Goal: Task Accomplishment & Management: Manage account settings

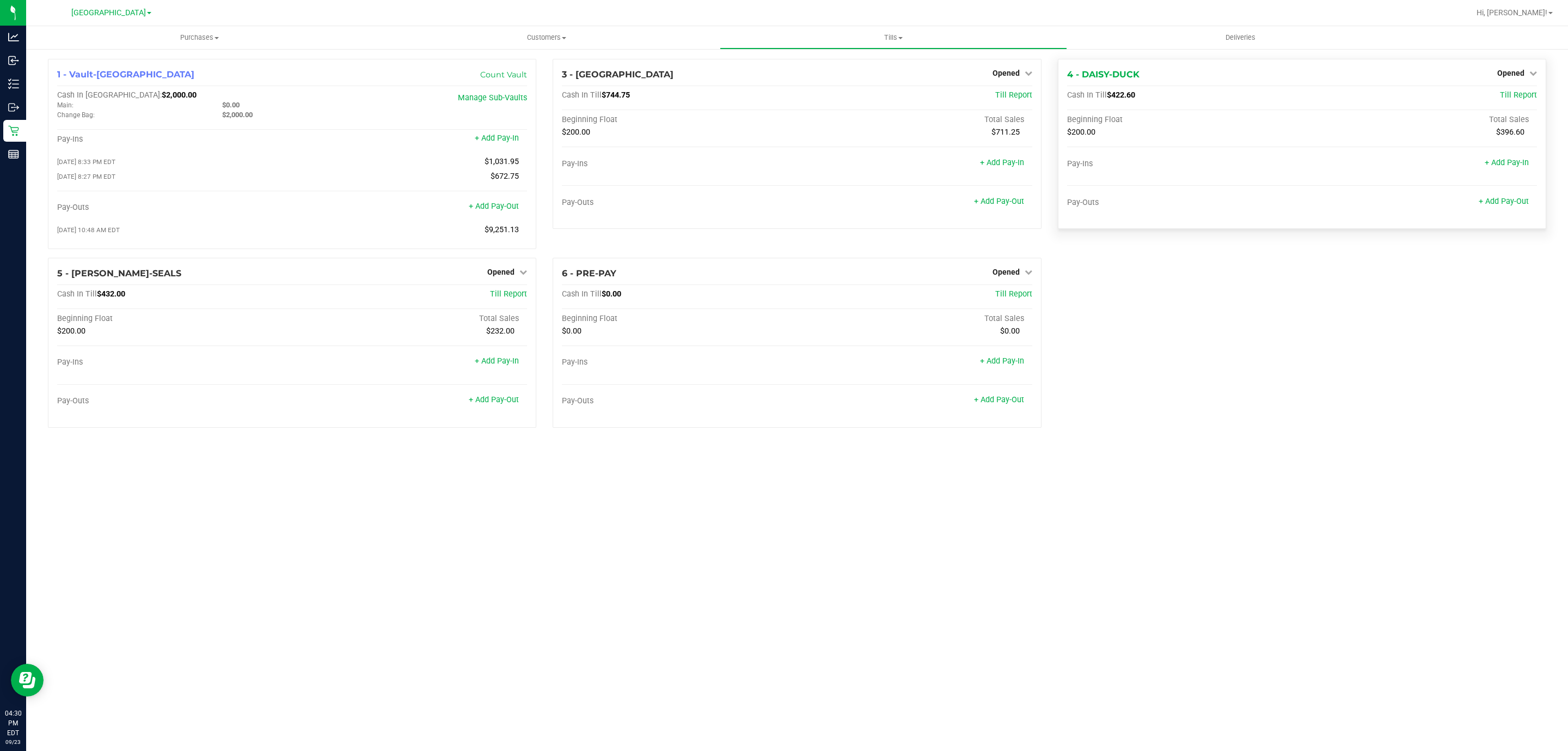
drag, startPoint x: 1507, startPoint y: 68, endPoint x: 1500, endPoint y: 80, distance: 13.9
click at [1507, 69] on div "Opened" at bounding box center [1517, 72] width 40 height 13
click at [1518, 63] on div "4 - DAISY-DUCK Opened Close Till Cash In Till $422.60 Till Report Beginning Flo…" at bounding box center [1302, 144] width 488 height 170
click at [1513, 72] on span "Opened" at bounding box center [1511, 73] width 27 height 9
click at [1506, 95] on link "Close Till" at bounding box center [1512, 96] width 29 height 9
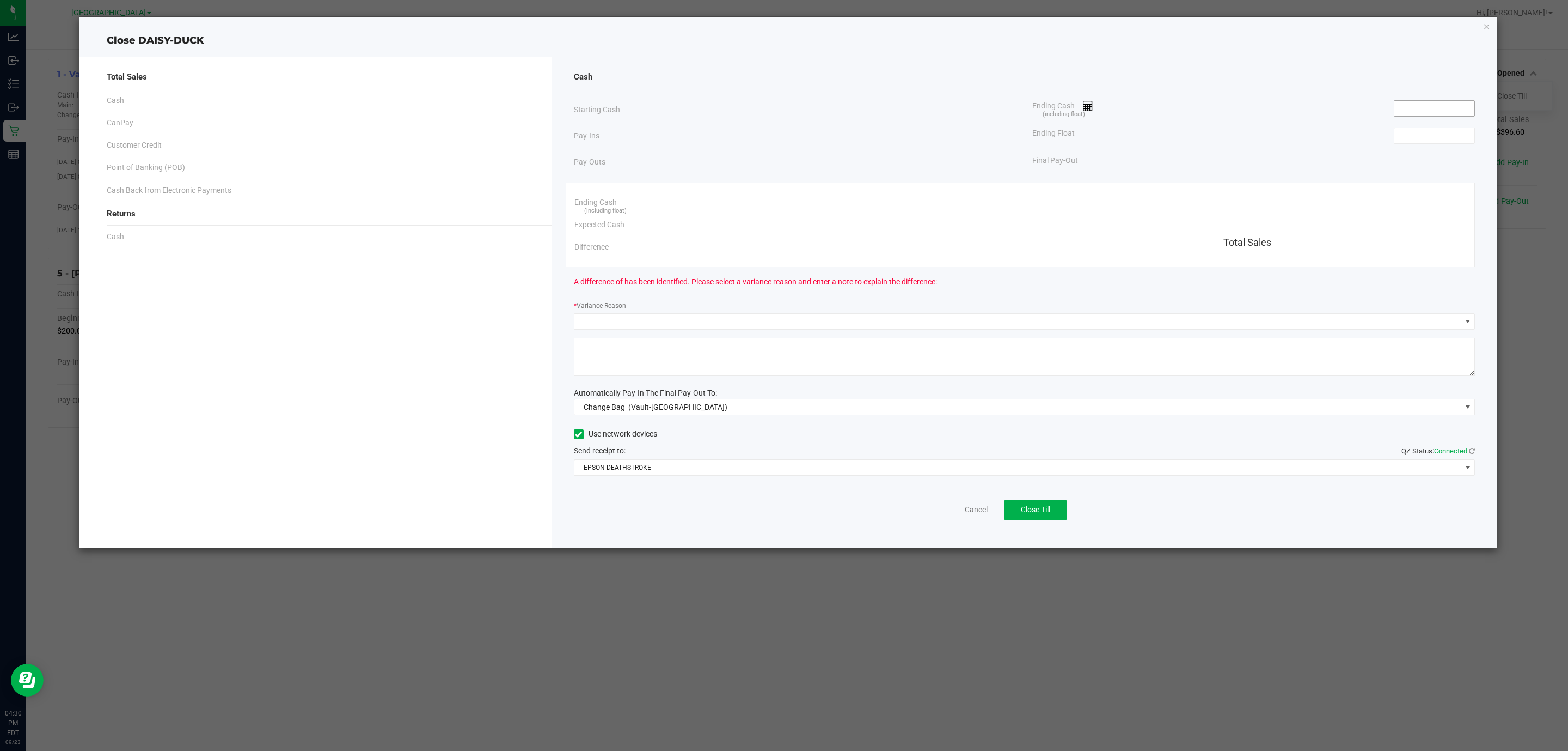
click at [1413, 111] on input at bounding box center [1434, 108] width 80 height 15
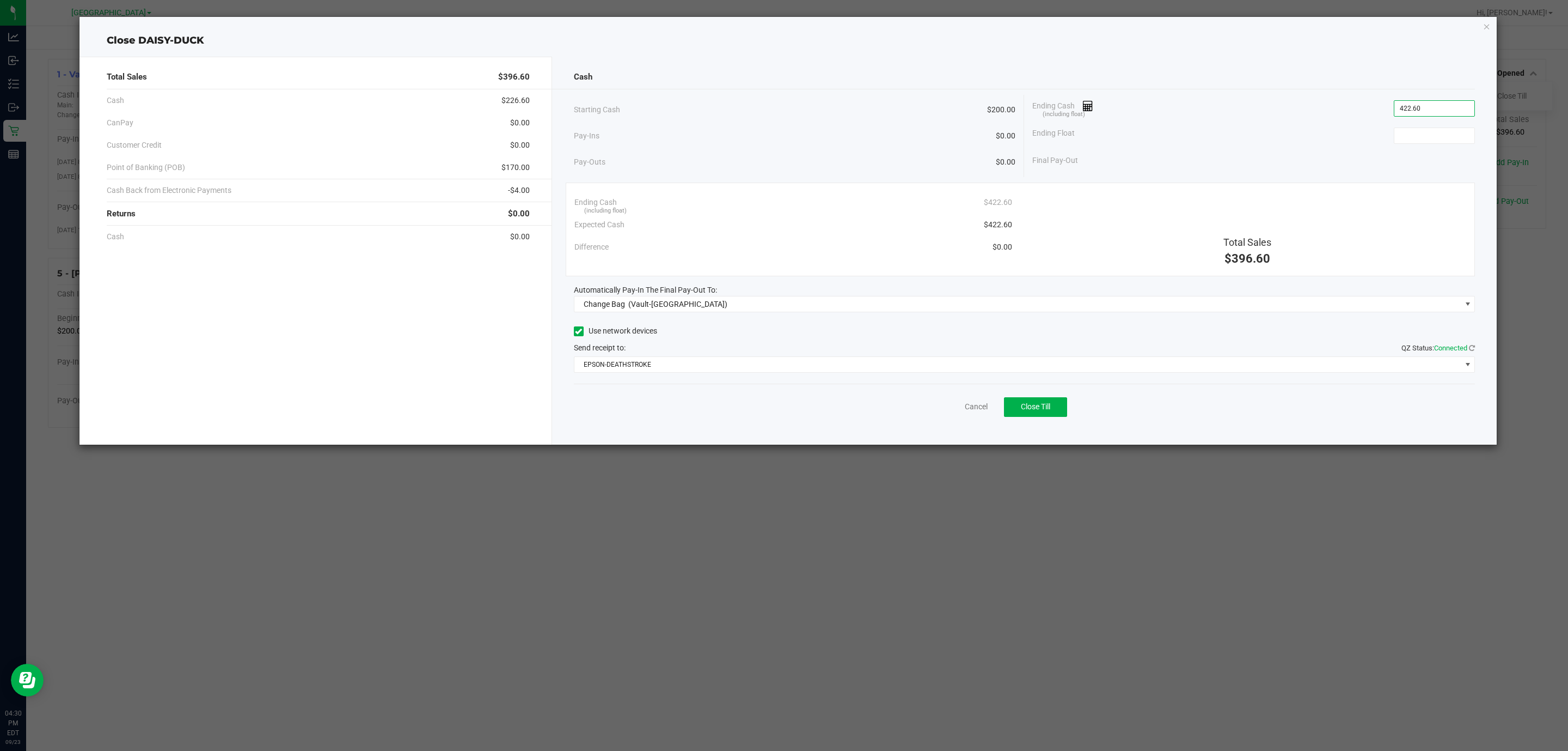
type input "$422.60"
type input "$200.00"
click at [653, 298] on div "Change Bag (Vault-Deerfield Beach)" at bounding box center [653, 304] width 149 height 19
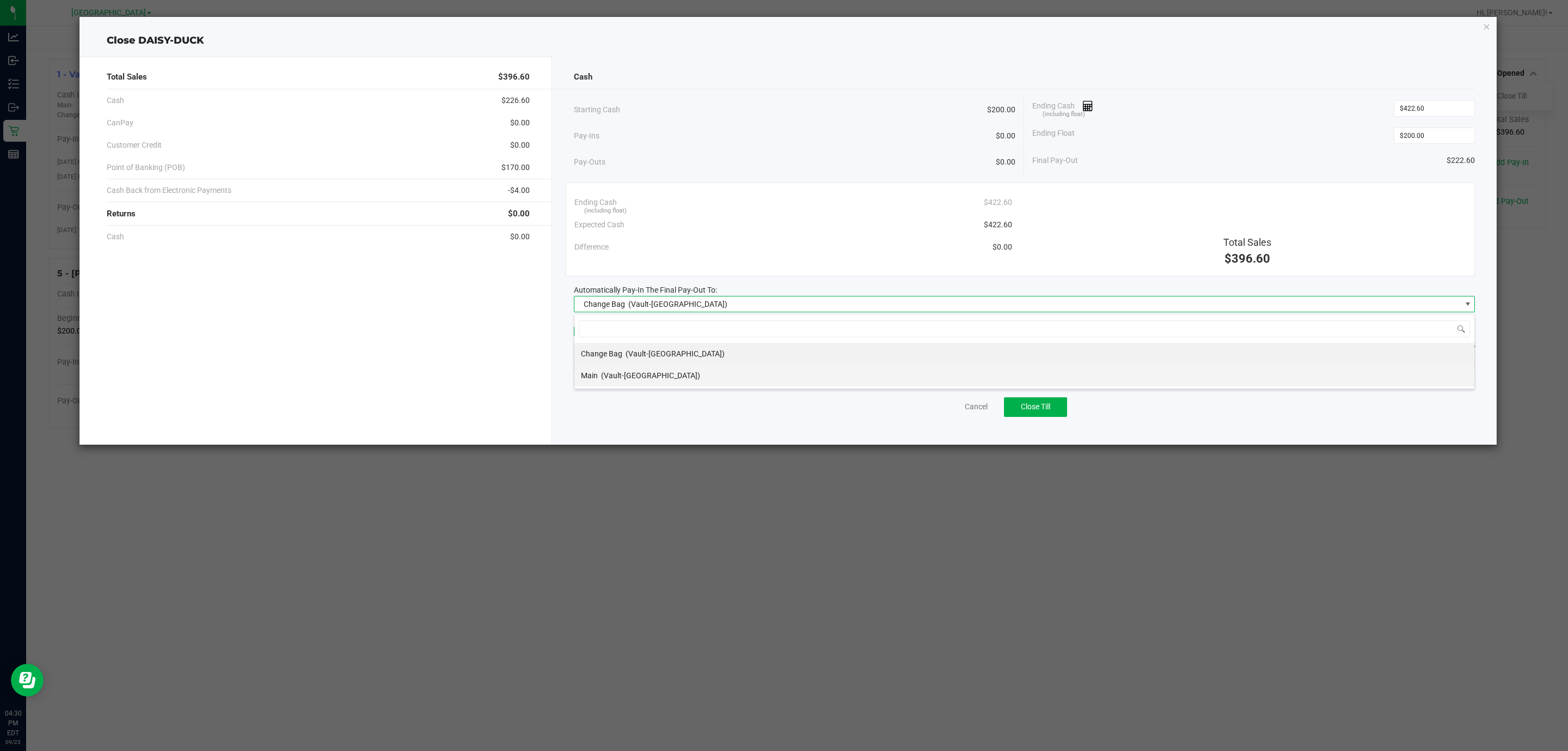
click at [634, 372] on div "Main (Vault-Deerfield Beach)" at bounding box center [640, 375] width 119 height 19
click at [634, 372] on span "EPSON-DEATHSTROKE" at bounding box center [1018, 364] width 887 height 15
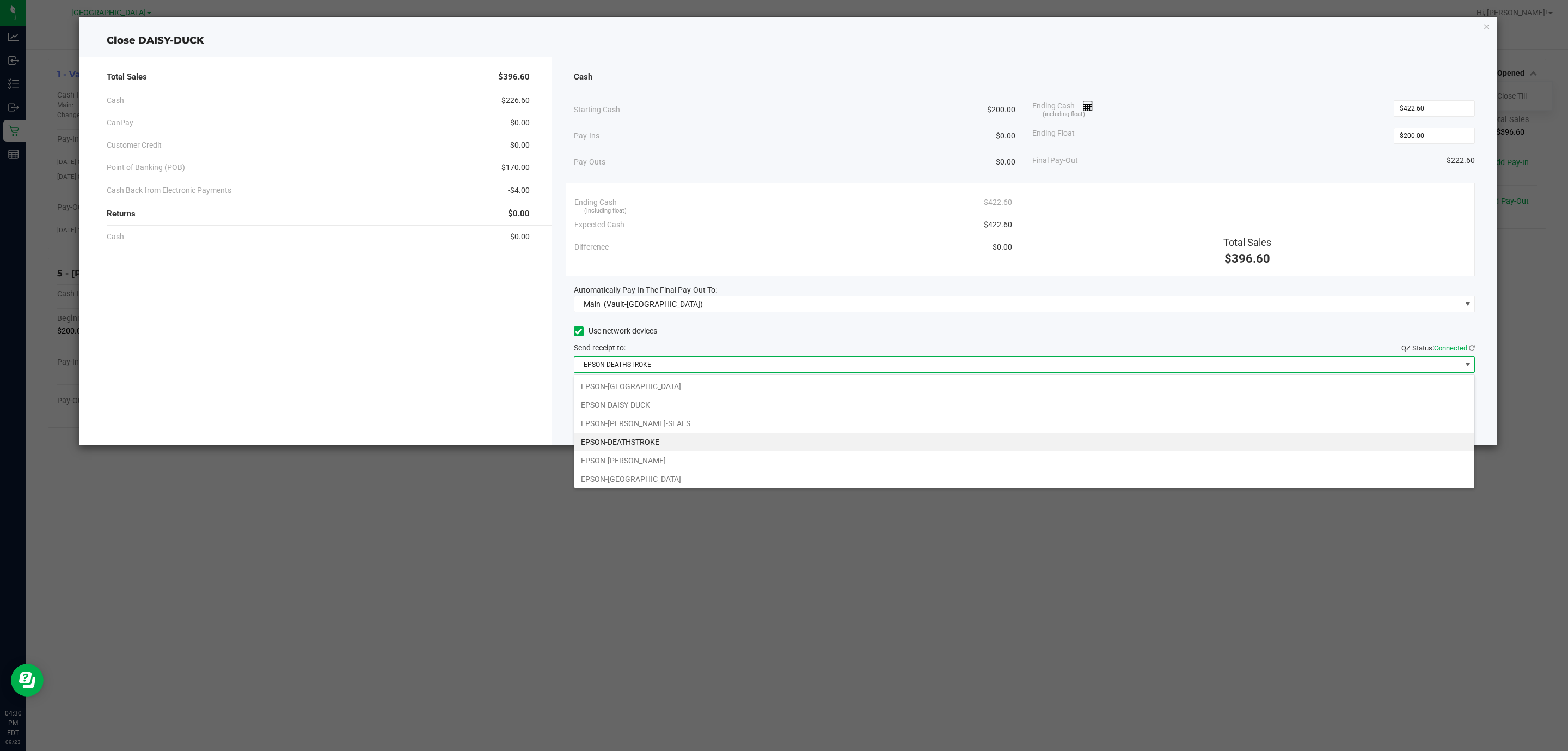
click at [657, 443] on li "EPSON-DEATHSTROKE" at bounding box center [1024, 442] width 900 height 18
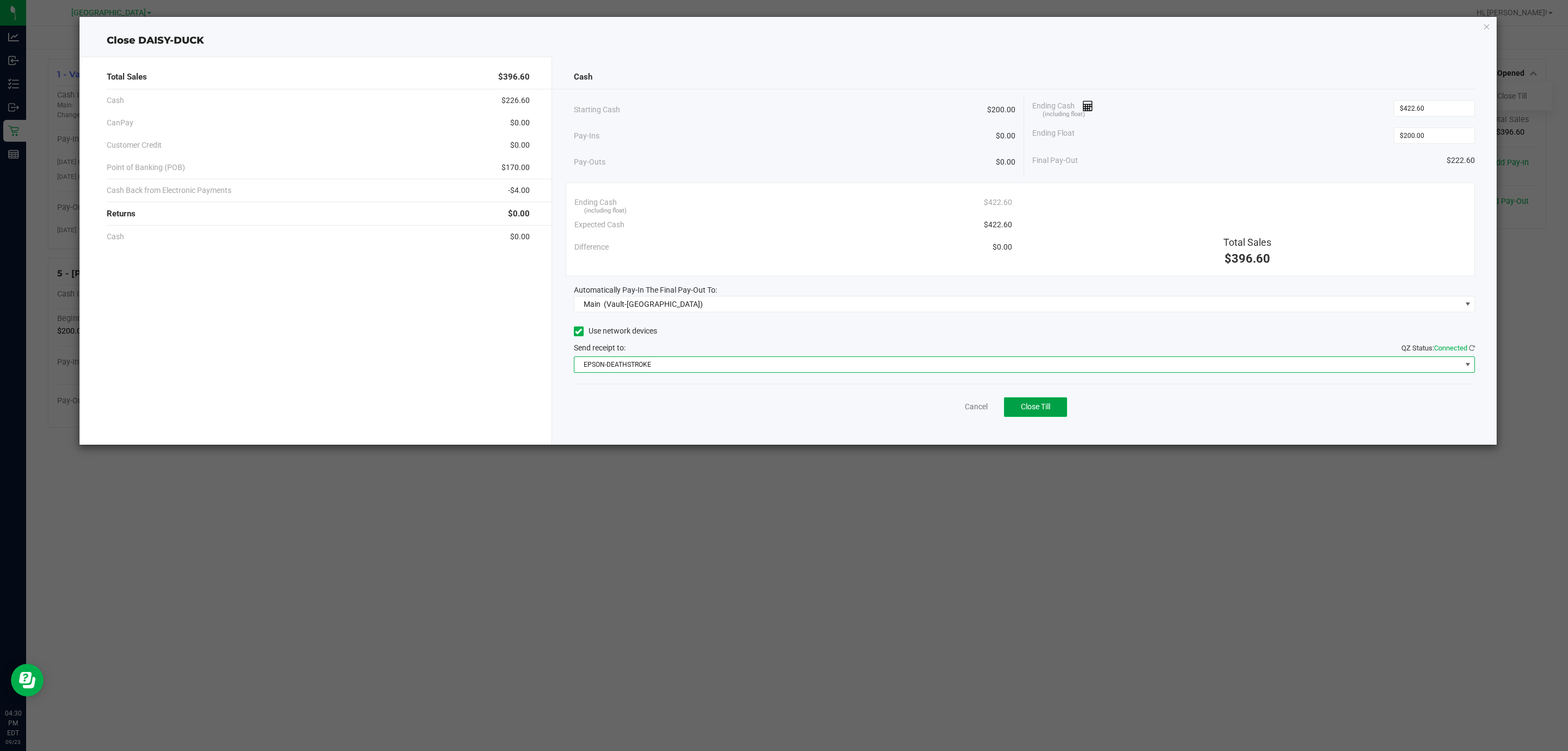
click at [1062, 405] on button "Close Till" at bounding box center [1035, 407] width 63 height 19
click at [954, 407] on link "Dismiss" at bounding box center [952, 406] width 26 height 12
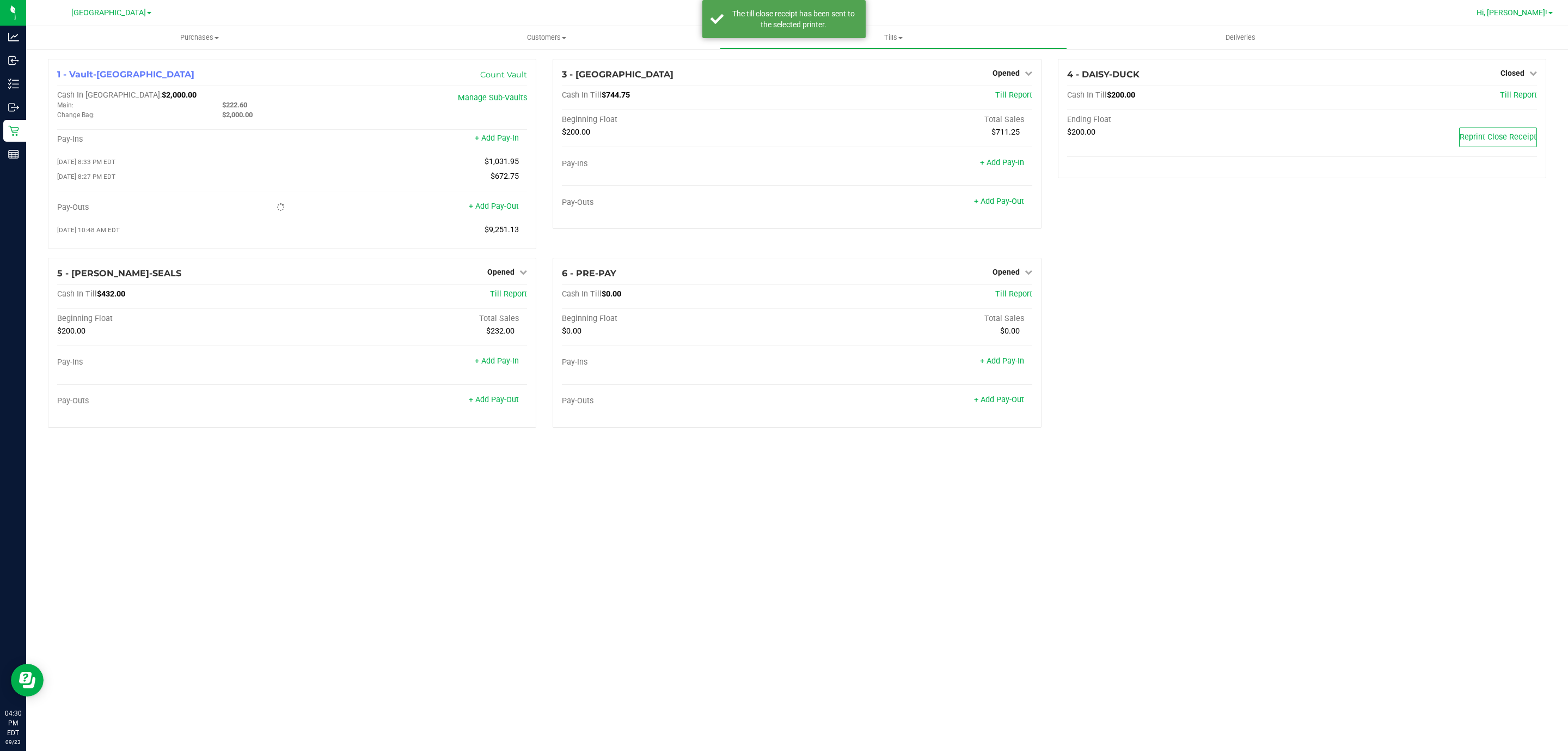
click at [1521, 15] on span "Hi, [PERSON_NAME]!" at bounding box center [1512, 12] width 71 height 9
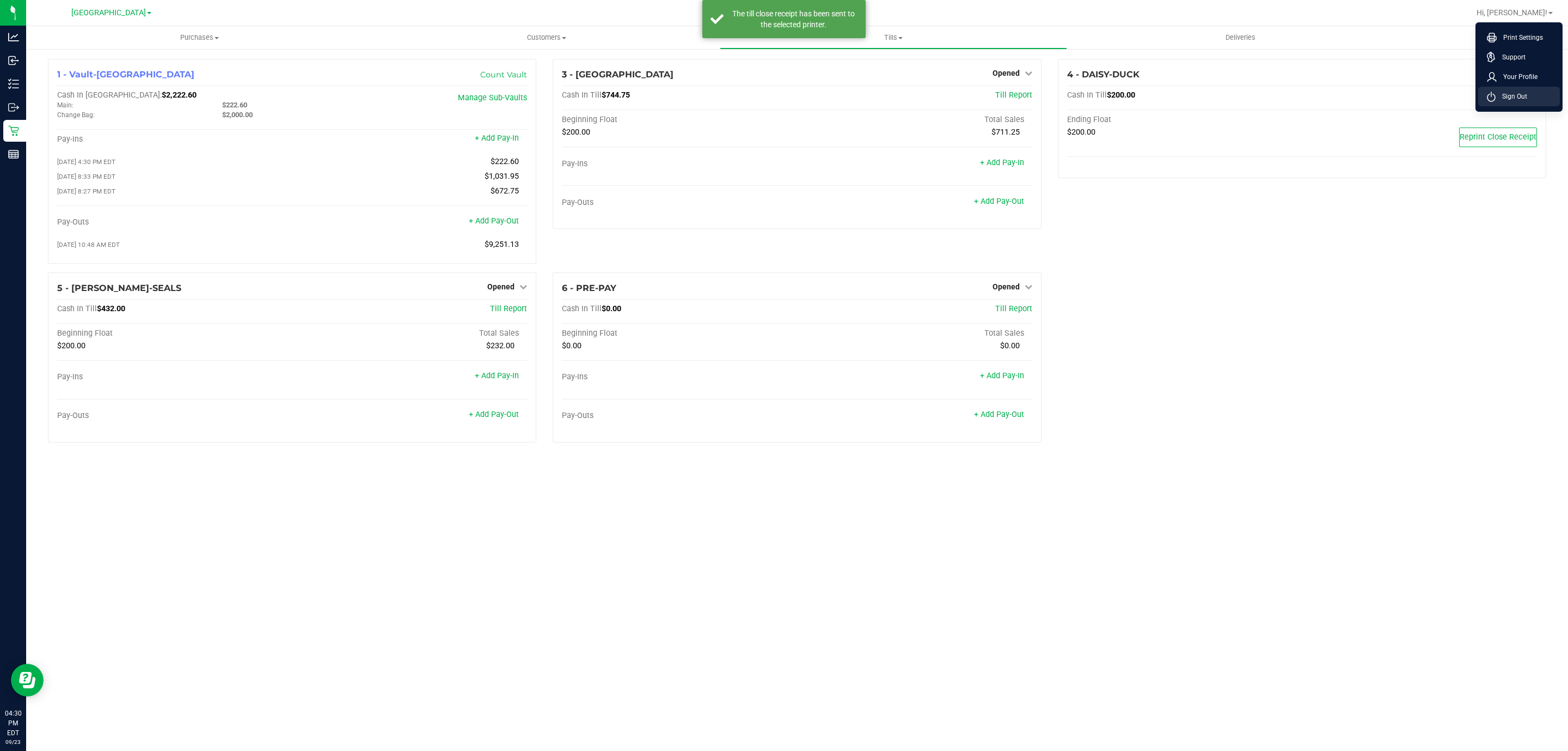
click at [1500, 96] on span "Sign Out" at bounding box center [1511, 96] width 32 height 11
